Goal: Complete application form

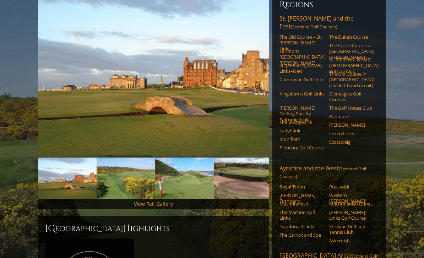
scroll to position [100, 0]
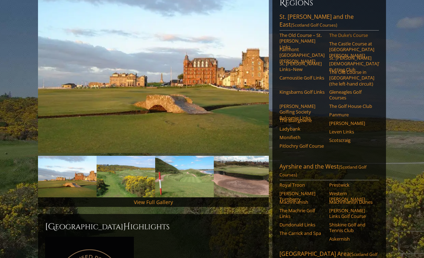
click at [345, 32] on link "The Duke’s Course" at bounding box center [351, 35] width 45 height 6
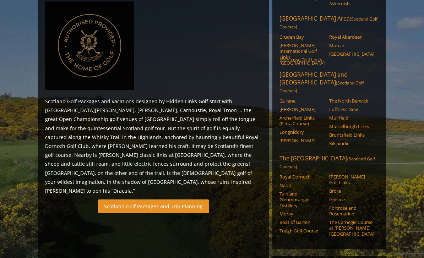
scroll to position [342, 0]
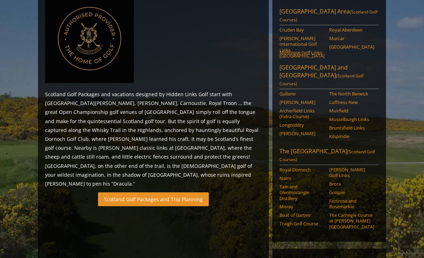
click at [162, 193] on link "Scotland Golf Packages and Trip Planning" at bounding box center [153, 200] width 111 height 14
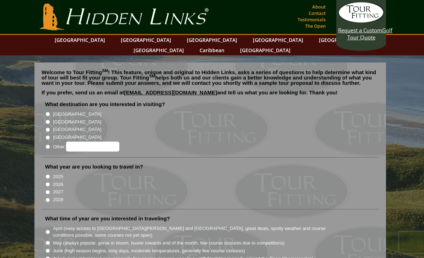
click at [49, 120] on input "[GEOGRAPHIC_DATA]" at bounding box center [47, 122] width 5 height 5
radio input "true"
click at [49, 190] on input "2027" at bounding box center [47, 192] width 5 height 5
radio input "true"
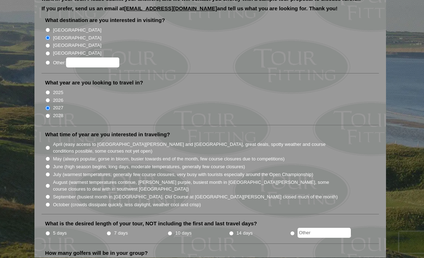
scroll to position [84, 0]
click at [48, 145] on input "April (easy access to St. Andrews and Ballybunion, great deals, spotty weather …" at bounding box center [47, 147] width 5 height 5
radio input "true"
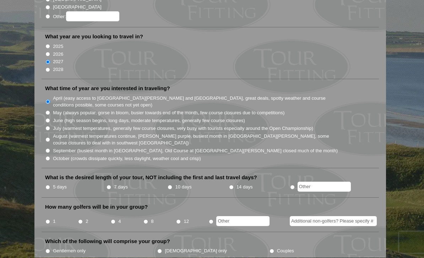
scroll to position [132, 0]
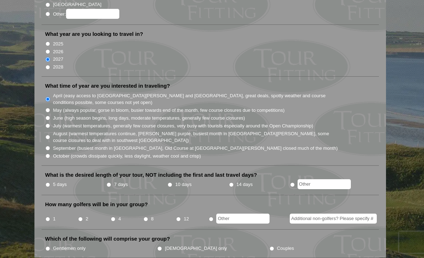
click at [49, 183] on input "5 days" at bounding box center [47, 185] width 5 height 5
radio input "true"
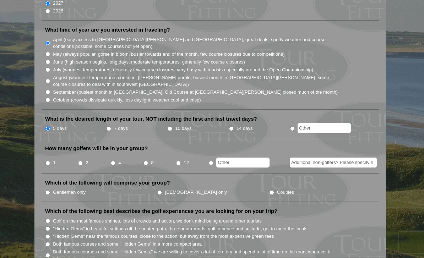
scroll to position [189, 0]
click at [146, 161] on input "8" at bounding box center [145, 163] width 5 height 5
radio input "true"
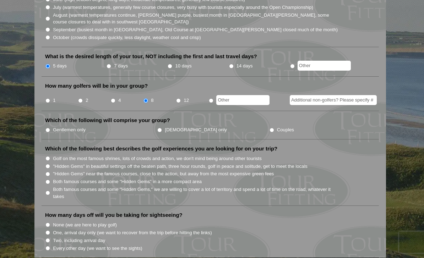
scroll to position [252, 0]
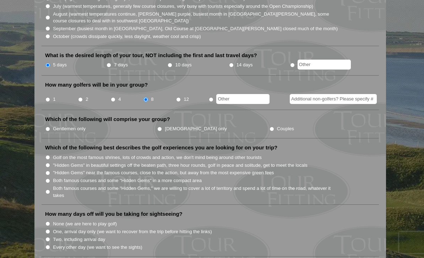
click at [48, 124] on li "Gentlemen only" at bounding box center [101, 128] width 112 height 8
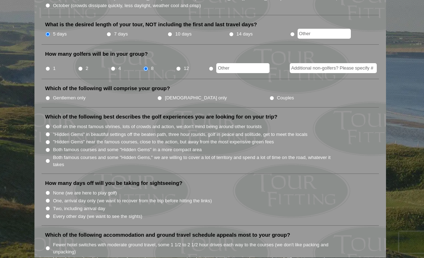
scroll to position [283, 0]
click at [49, 87] on li "Which of the following will comprise your group? Gentlemen only Ladies only Cou…" at bounding box center [209, 96] width 337 height 23
click at [48, 96] on input "Gentlemen only" at bounding box center [47, 98] width 5 height 5
radio input "true"
click at [48, 148] on input "Both famous courses and some "Hidden Gems" in a more compact area" at bounding box center [47, 150] width 5 height 5
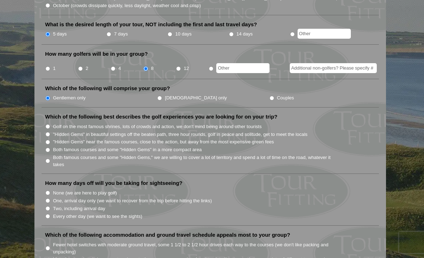
radio input "true"
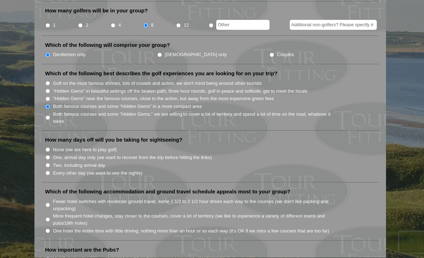
scroll to position [326, 0]
click at [48, 155] on input "One, arrival day only (we want to recover from the trip before hitting the link…" at bounding box center [47, 157] width 5 height 5
radio input "true"
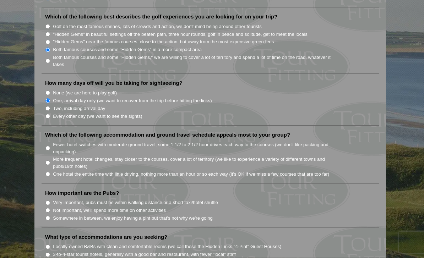
scroll to position [383, 0]
click at [48, 146] on input "Fewer hotel switches with moderate ground travel, some 1 1/2 to 2 1/2 hour driv…" at bounding box center [47, 148] width 5 height 5
radio input "true"
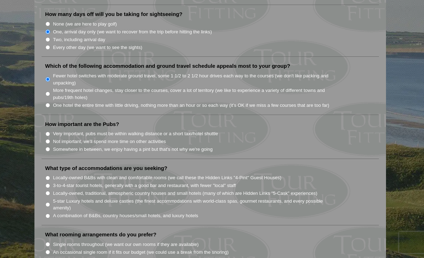
scroll to position [453, 0]
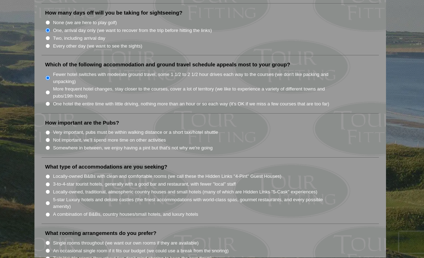
click at [48, 146] on input "Somewhere in between, we enjoy having a pint but that's not why we're going" at bounding box center [47, 148] width 5 height 5
radio input "true"
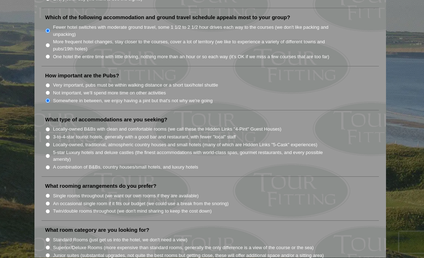
scroll to position [500, 0]
click at [48, 127] on input "Locally-owned B&Bs with clean and comfortable rooms (we call these the Hidden L…" at bounding box center [47, 129] width 5 height 5
radio input "true"
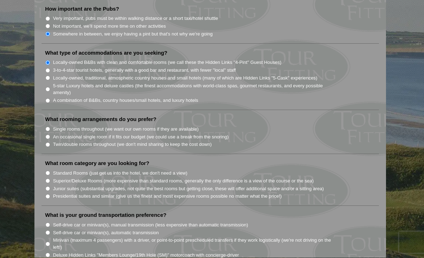
scroll to position [568, 0]
click at [48, 142] on input "Twin/double rooms throughout (we don't mind sharing to keep the cost down)" at bounding box center [47, 144] width 5 height 5
radio input "true"
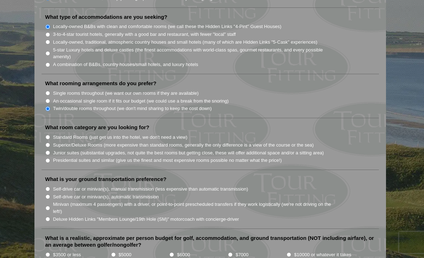
scroll to position [606, 0]
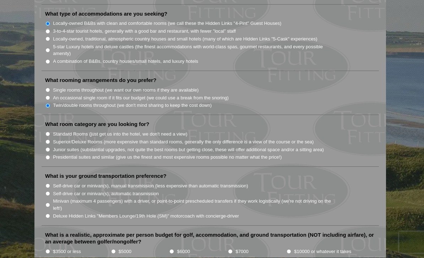
click at [45, 132] on input "Standard Rooms (just get us into the hotel, we don't need a view)" at bounding box center [47, 134] width 5 height 5
radio input "true"
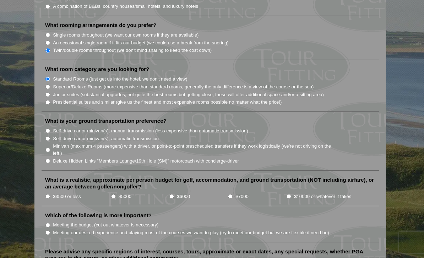
scroll to position [662, 0]
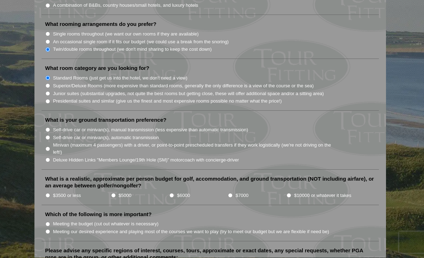
click at [48, 135] on input "Self-drive car or minivan(s), automatic transmission" at bounding box center [47, 137] width 5 height 5
radio input "true"
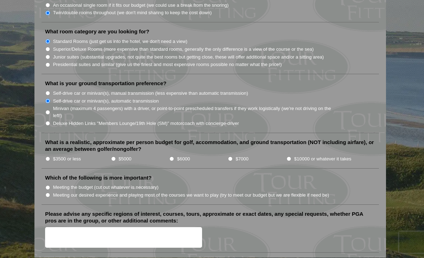
scroll to position [699, 0]
click at [114, 156] on input "$5000" at bounding box center [113, 158] width 5 height 5
radio input "true"
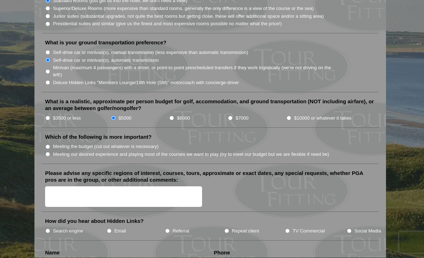
scroll to position [740, 0]
click at [49, 152] on input "Meeting our desired experience and playing most of the courses we want to play …" at bounding box center [47, 154] width 5 height 5
radio input "true"
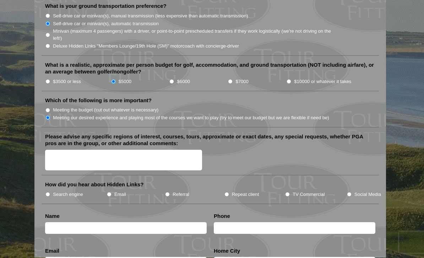
scroll to position [776, 0]
click at [81, 150] on textarea "Please advise any specific regions of interest, courses, tours, approximate or …" at bounding box center [123, 160] width 157 height 21
type textarea "St Andrews and surrounding courses"
click at [109, 192] on input "Email" at bounding box center [109, 194] width 5 height 5
radio input "true"
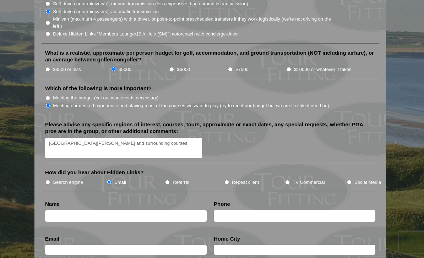
scroll to position [788, 0]
click at [67, 210] on input "text" at bounding box center [125, 216] width 161 height 12
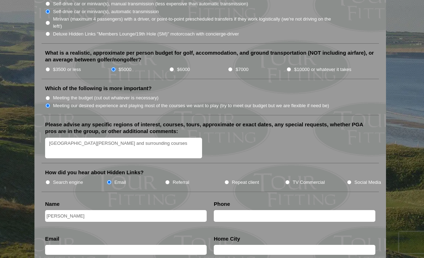
click at [70, 210] on input "Ross" at bounding box center [125, 216] width 161 height 12
type input "Ross Brownlie"
type input "5104329422"
click at [59, 245] on input "text" at bounding box center [125, 250] width 161 height 10
click at [232, 245] on input "text" at bounding box center [294, 250] width 161 height 10
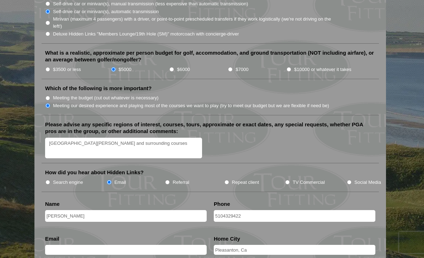
type input "Pleasanton, Ca"
click at [149, 245] on input "text" at bounding box center [125, 250] width 161 height 10
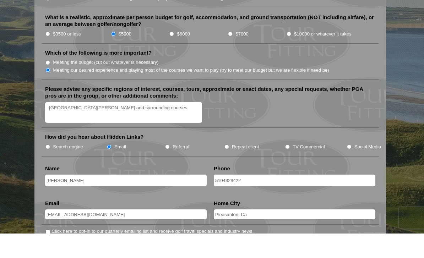
scroll to position [799, 0]
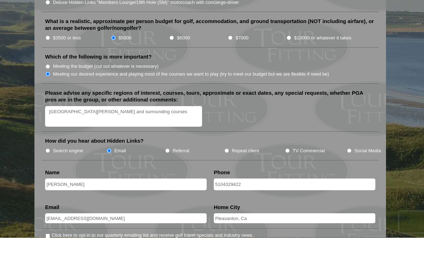
type input "rossbrownliegolf@gmail.com"
click at [132, 127] on textarea "St Andrews and surrounding courses" at bounding box center [123, 137] width 157 height 21
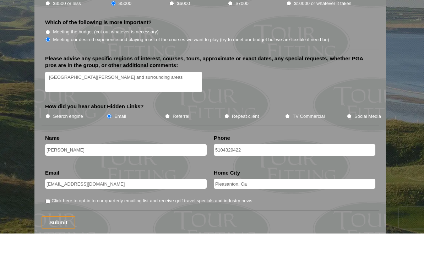
scroll to position [879, 0]
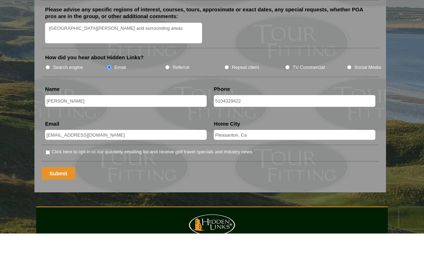
type textarea "St Andrews and surrounding areas"
click at [60, 192] on input "Submit" at bounding box center [58, 198] width 34 height 12
